Goal: Task Accomplishment & Management: Use online tool/utility

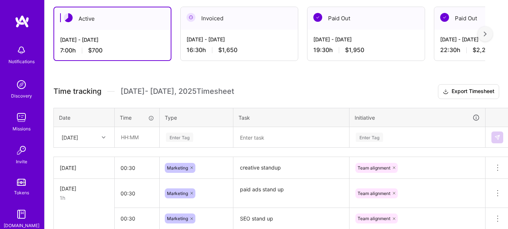
scroll to position [144, 0]
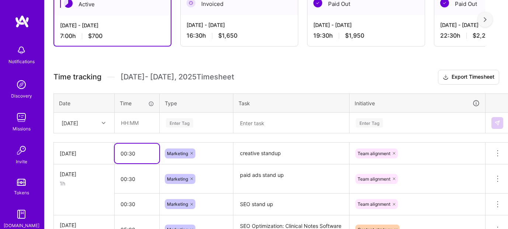
click at [132, 154] on input "00:30" at bounding box center [137, 154] width 45 height 20
drag, startPoint x: 135, startPoint y: 153, endPoint x: 130, endPoint y: 153, distance: 5.5
click at [130, 153] on input "00:30" at bounding box center [137, 154] width 45 height 20
type input "00:45"
click at [125, 189] on td "00:30" at bounding box center [137, 178] width 45 height 29
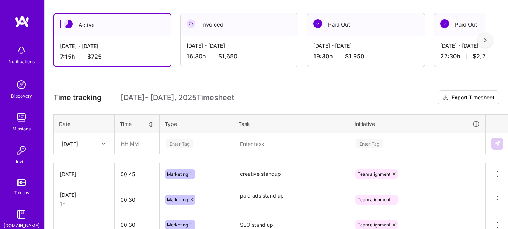
scroll to position [163, 0]
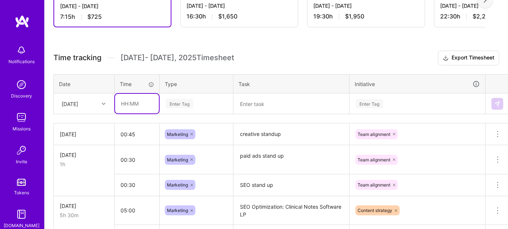
click at [130, 104] on input "text" at bounding box center [137, 104] width 44 height 20
type input "00:30"
click at [187, 100] on div "Enter Tag" at bounding box center [179, 103] width 27 height 11
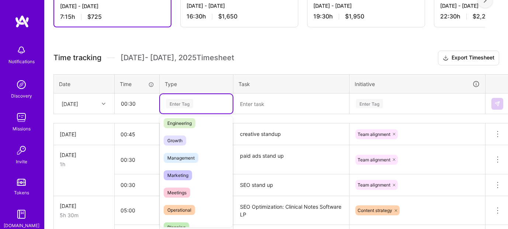
scroll to position [62, 0]
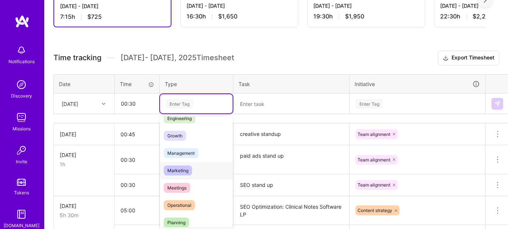
click at [182, 173] on span "Marketing" at bounding box center [178, 170] width 28 height 10
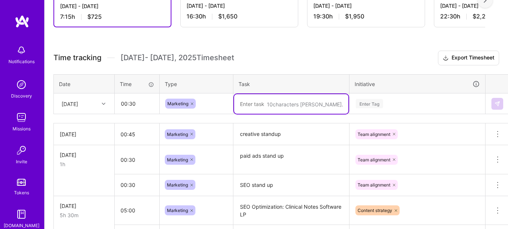
click at [252, 104] on textarea at bounding box center [291, 104] width 114 height 20
type textarea "[PERSON_NAME]"
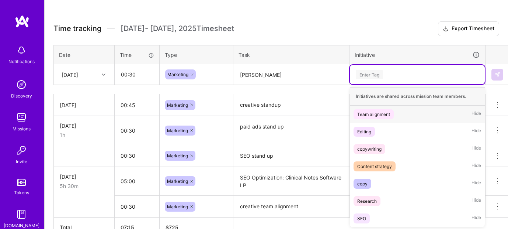
click at [373, 84] on div "option Team alignment focused, 1 of 7. 7 results available. Use Up and Down to …" at bounding box center [417, 74] width 135 height 19
click at [369, 113] on div "Team alignment" at bounding box center [374, 114] width 33 height 8
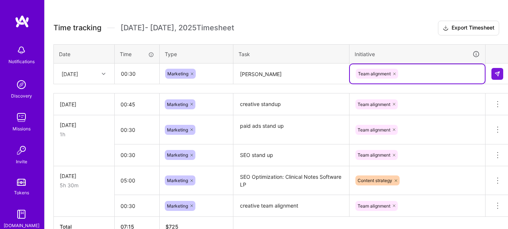
scroll to position [193, 2]
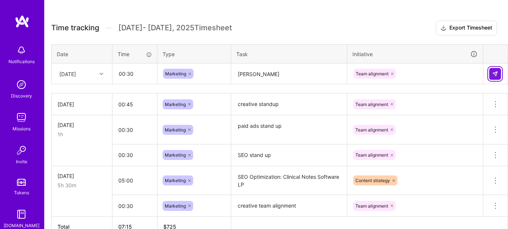
click at [493, 72] on img at bounding box center [496, 74] width 6 height 6
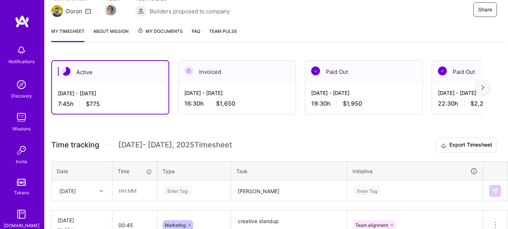
scroll to position [0, 2]
